Goal: Information Seeking & Learning: Compare options

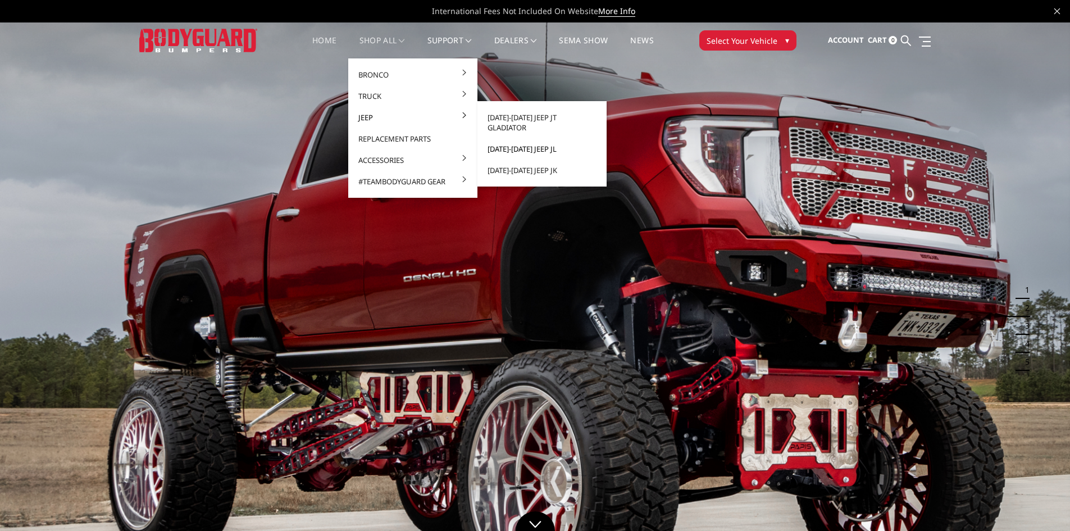
click at [536, 138] on link "[DATE]-[DATE] Jeep JL" at bounding box center [542, 148] width 120 height 21
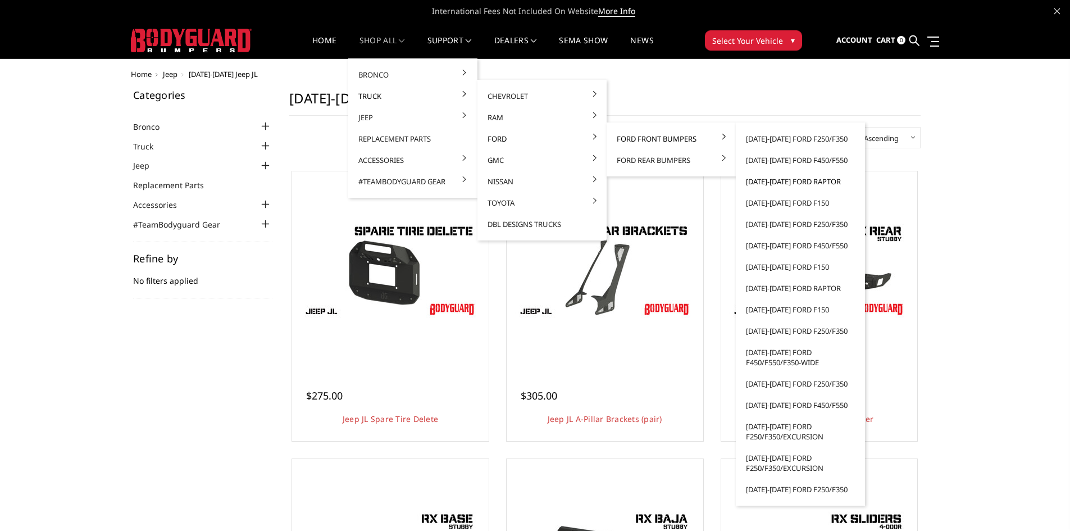
click at [813, 176] on link "[DATE]-[DATE] Ford Raptor" at bounding box center [800, 181] width 120 height 21
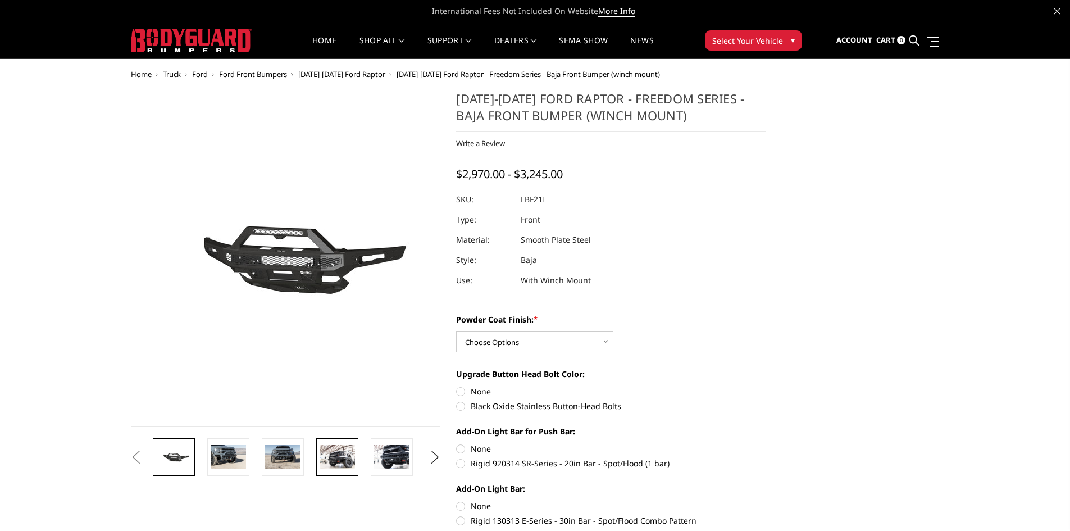
click at [342, 457] on img at bounding box center [337, 457] width 35 height 24
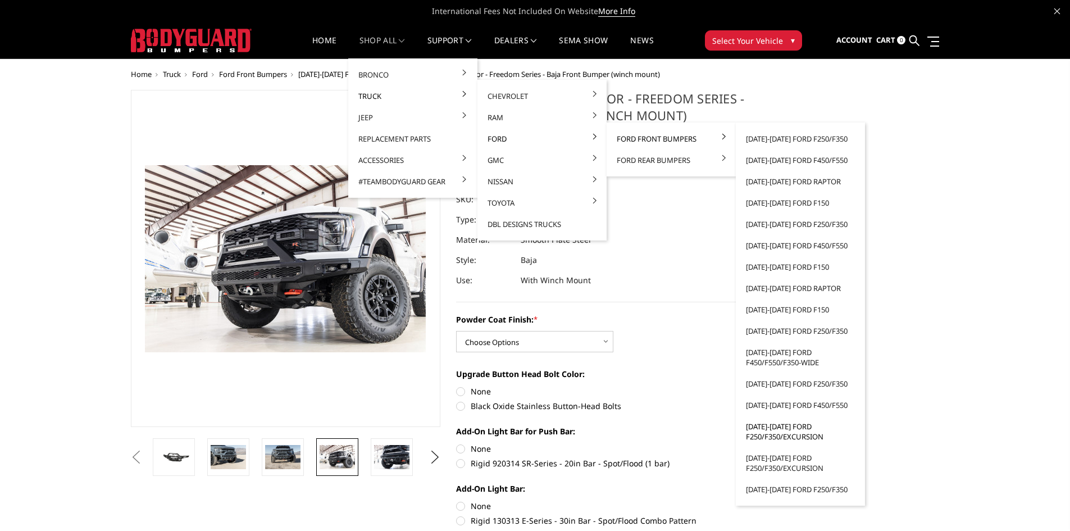
click at [813, 427] on link "[DATE]-[DATE] Ford F250/F350/Excursion" at bounding box center [800, 431] width 120 height 31
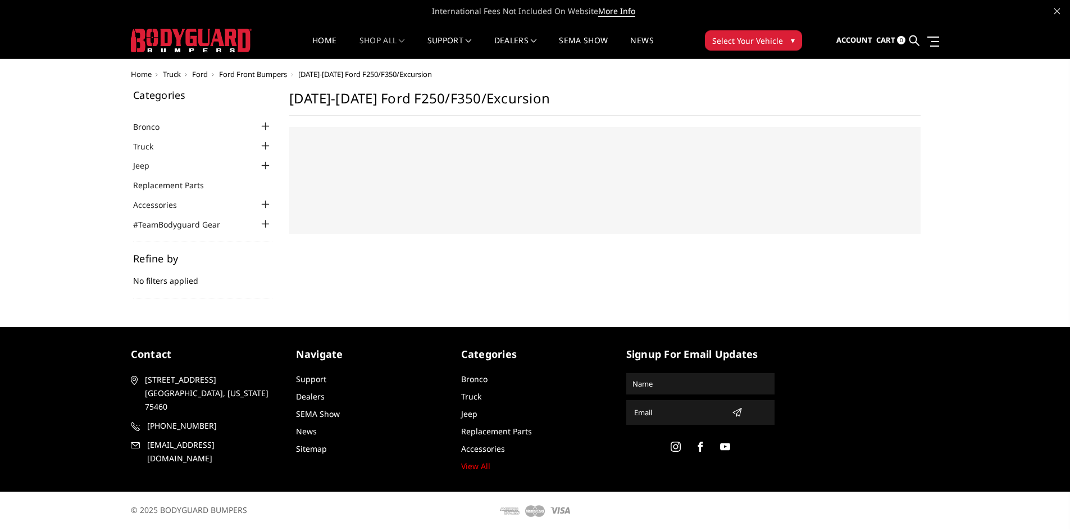
select select "US"
